Goal: Navigation & Orientation: Find specific page/section

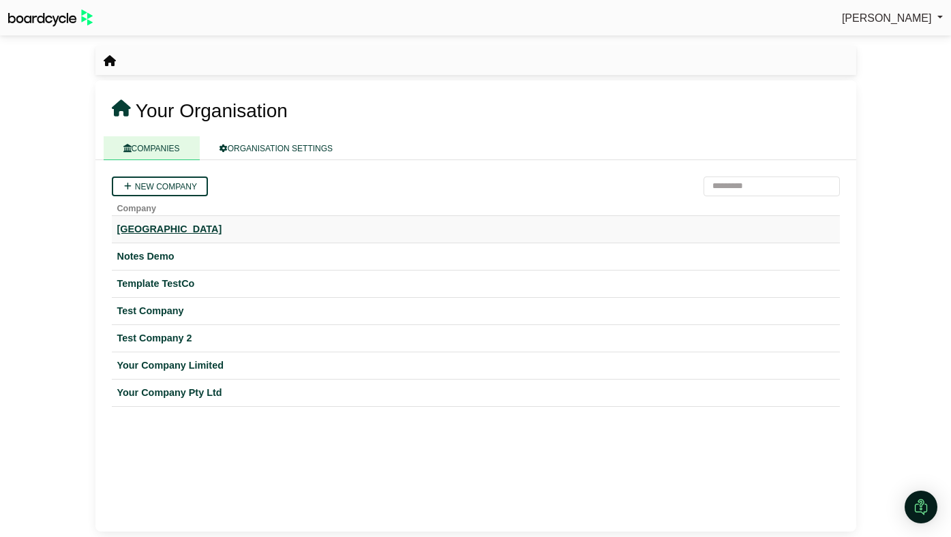
click at [190, 234] on div "[GEOGRAPHIC_DATA]" at bounding box center [475, 230] width 717 height 16
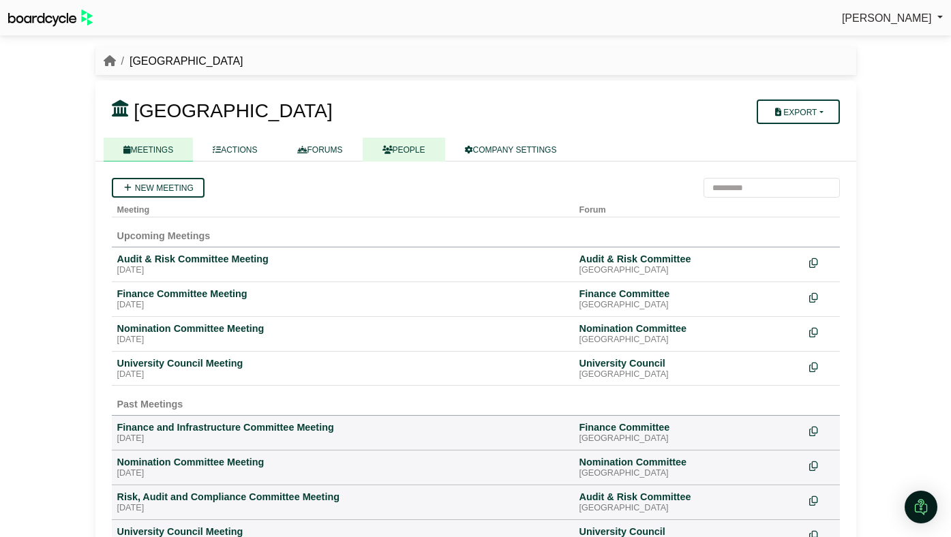
click at [401, 142] on link "PEOPLE" at bounding box center [404, 150] width 82 height 24
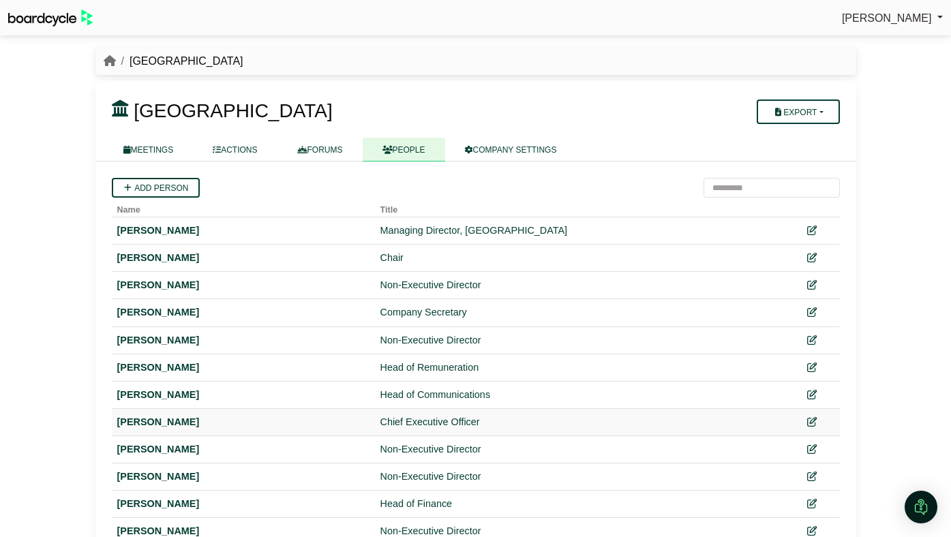
click at [410, 419] on div "Chief Executive Officer" at bounding box center [579, 422] width 399 height 16
click at [335, 142] on link "FORUMS" at bounding box center [319, 150] width 85 height 24
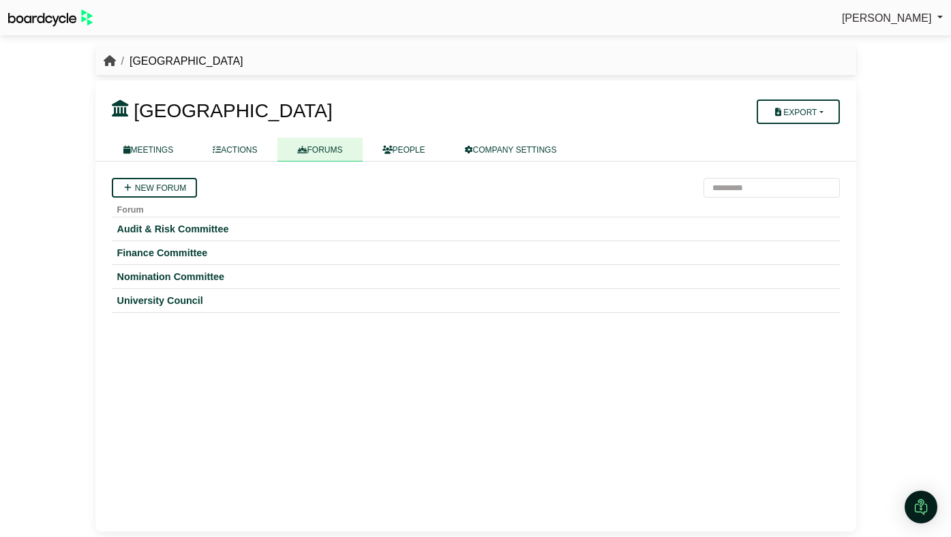
click at [104, 62] on icon "breadcrumb" at bounding box center [110, 60] width 12 height 11
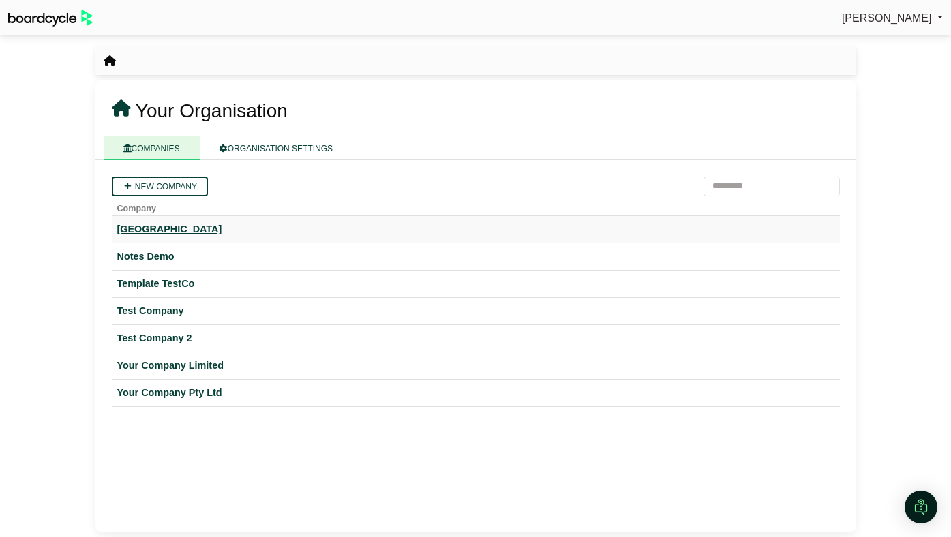
click at [202, 229] on div "[GEOGRAPHIC_DATA]" at bounding box center [475, 230] width 717 height 16
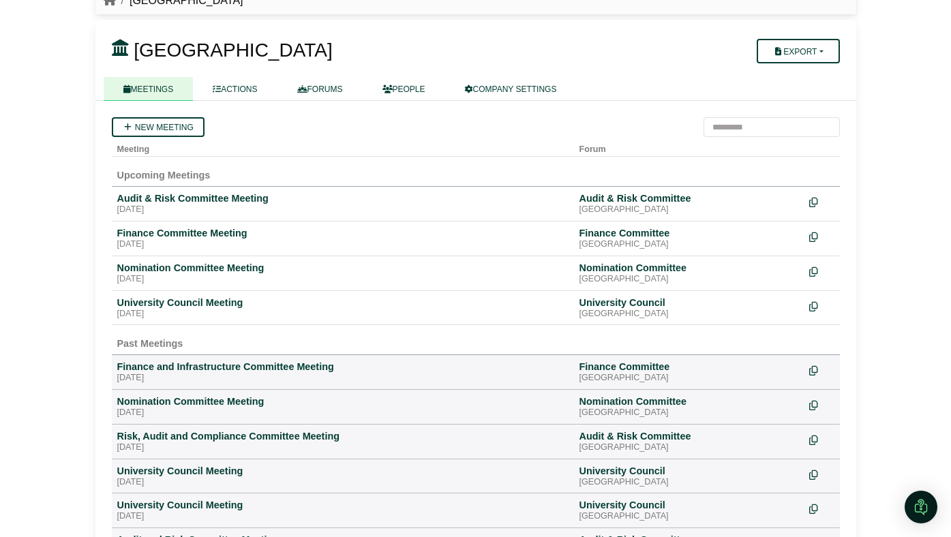
scroll to position [63, 0]
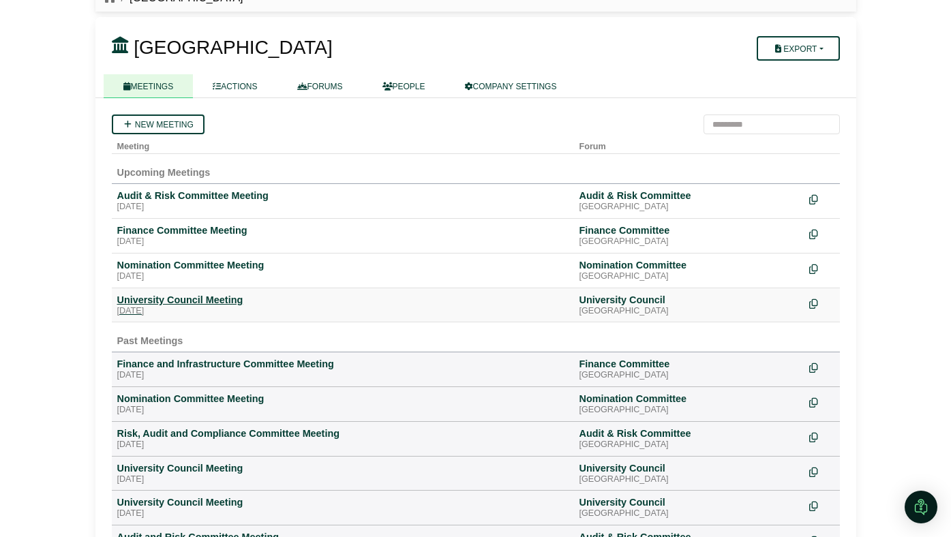
click at [210, 302] on div "University Council Meeting" at bounding box center [342, 300] width 451 height 12
